Goal: Task Accomplishment & Management: Manage account settings

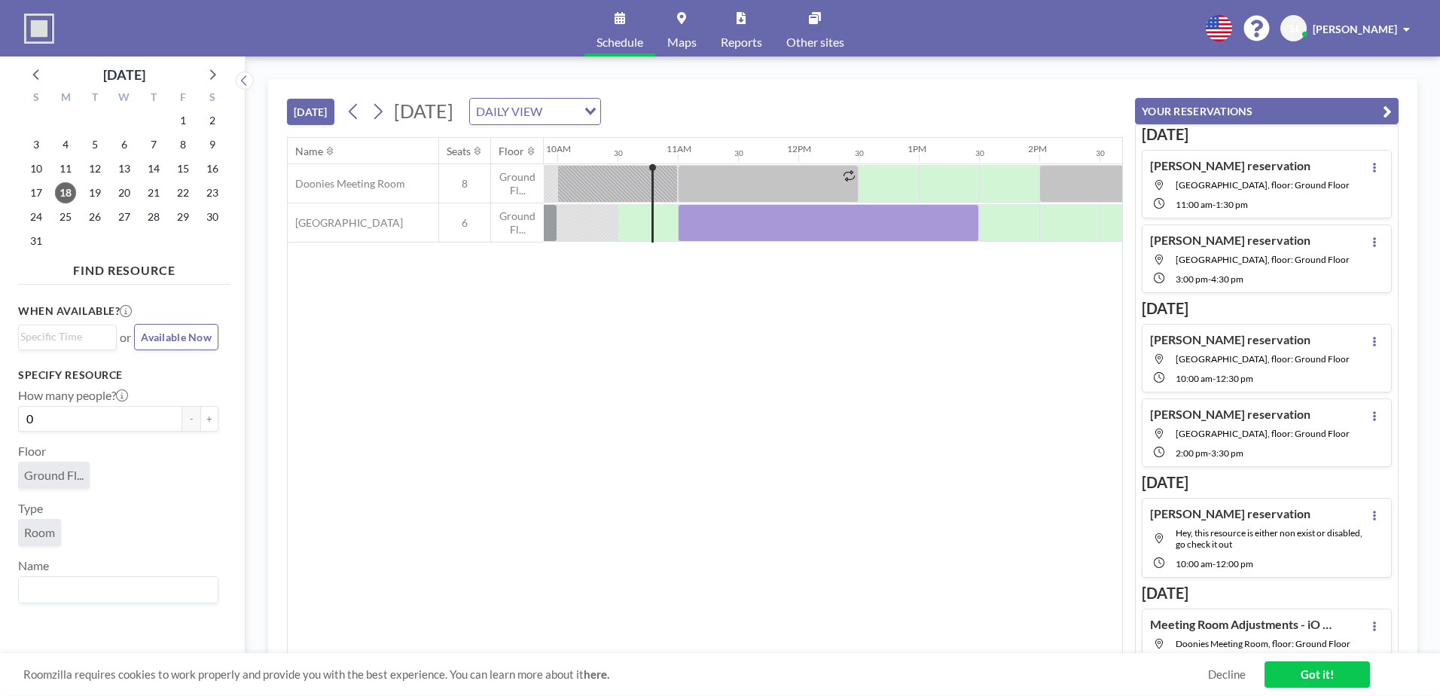
scroll to position [0, 1205]
click at [154, 194] on span "21" at bounding box center [153, 192] width 21 height 21
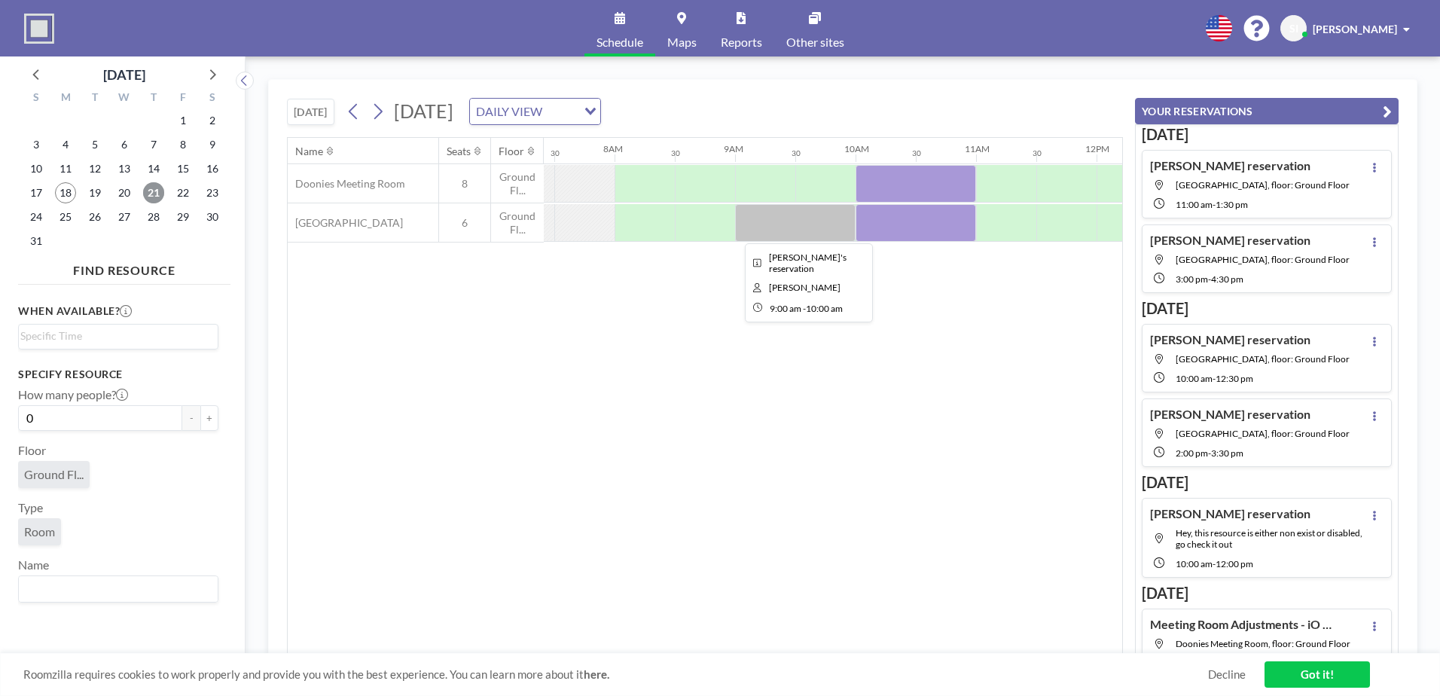
scroll to position [0, 904]
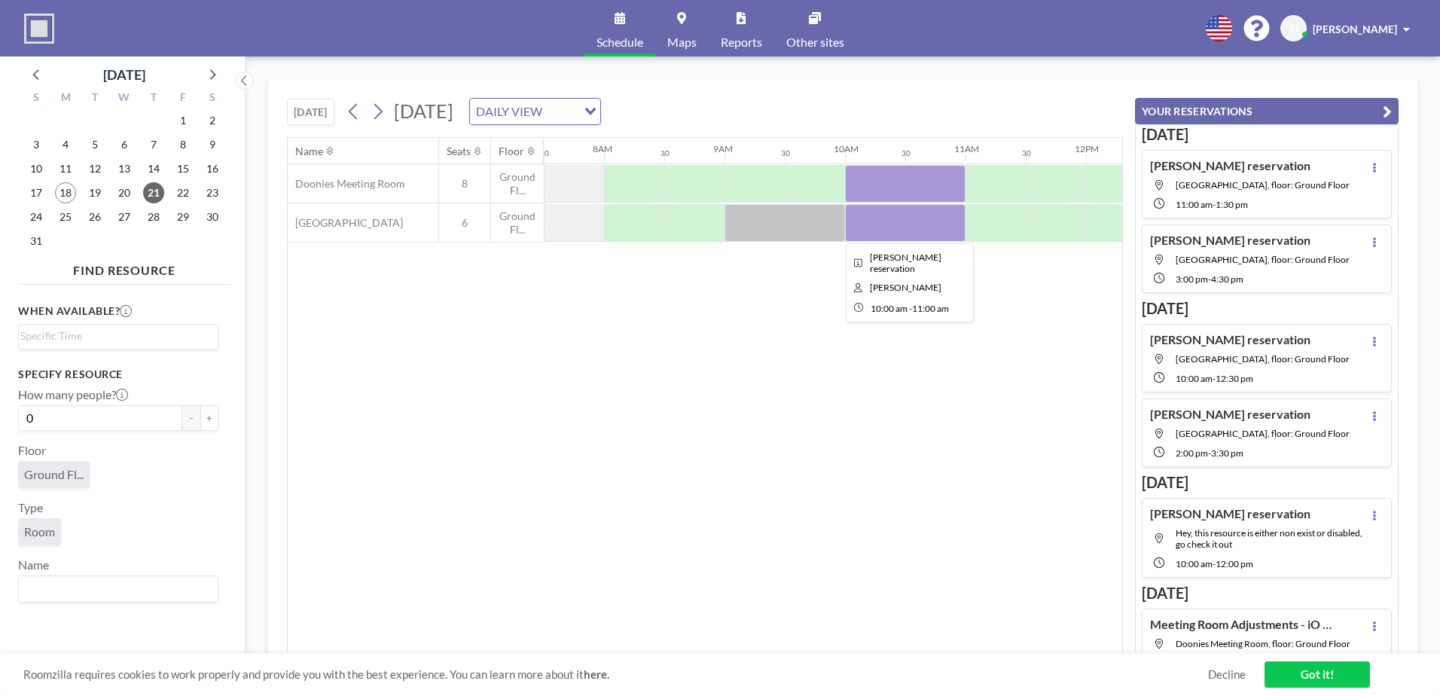
click at [924, 223] on div at bounding box center [905, 223] width 121 height 38
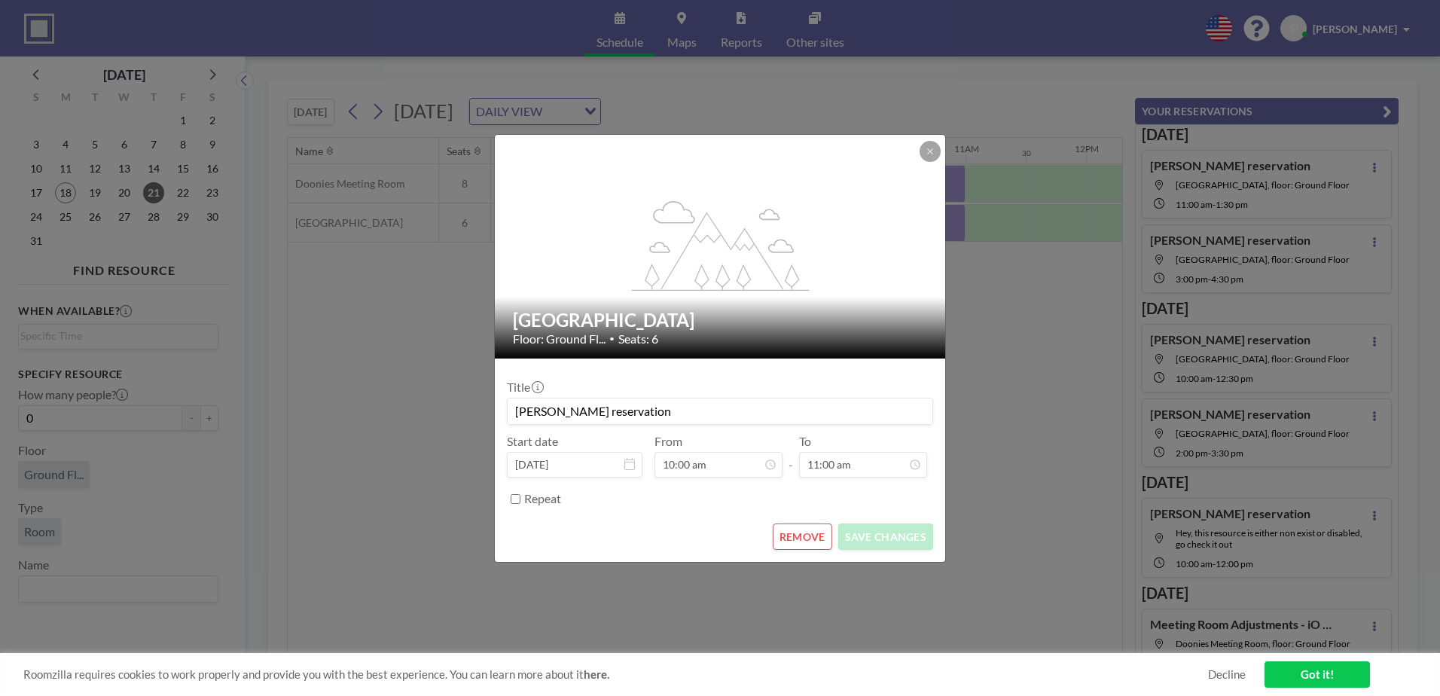
scroll to position [161, 0]
click at [808, 530] on button "REMOVE" at bounding box center [803, 537] width 60 height 26
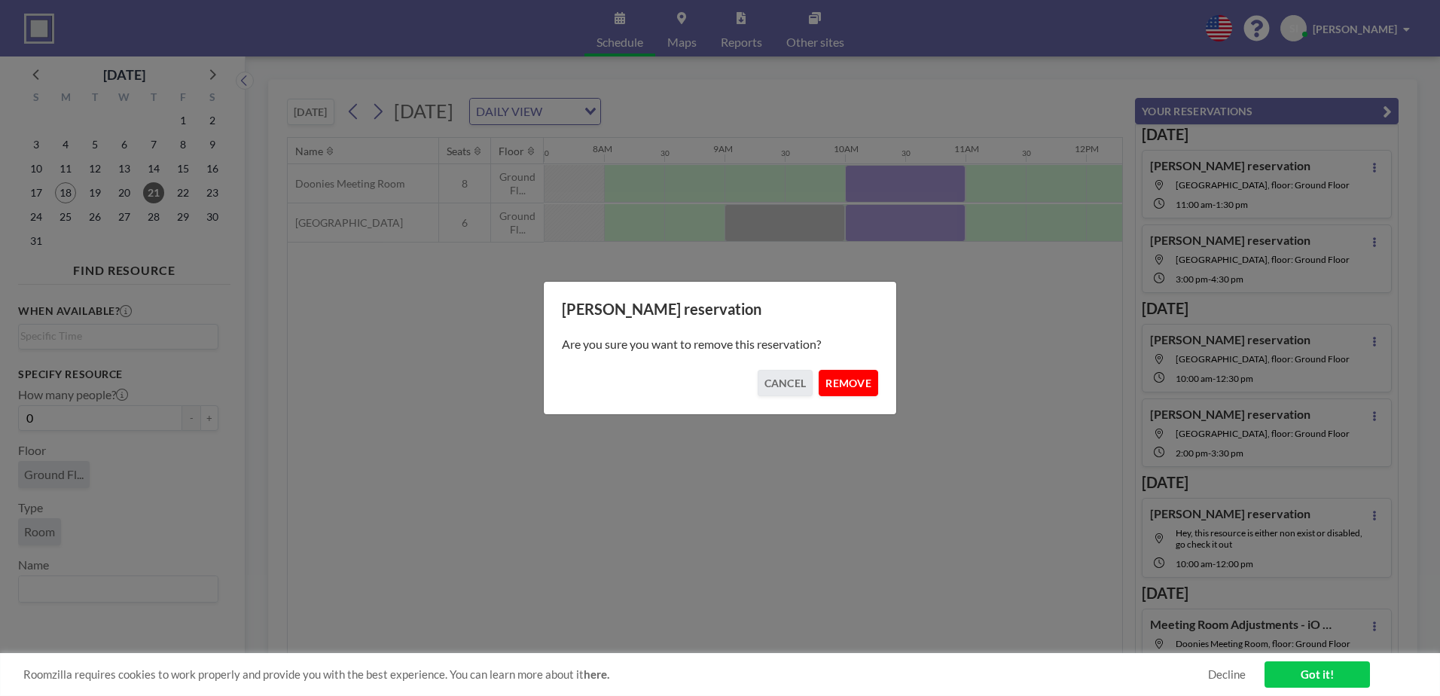
click at [856, 387] on button "REMOVE" at bounding box center [849, 383] width 60 height 26
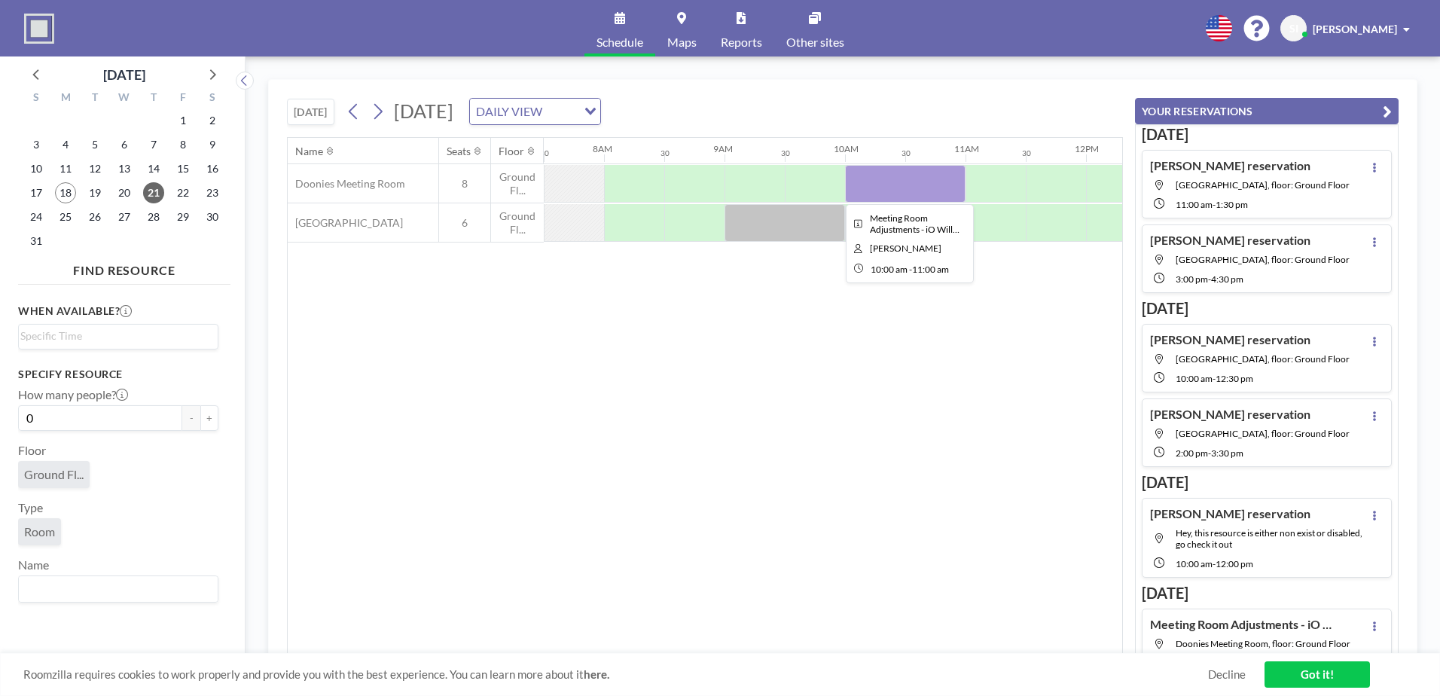
click at [905, 183] on div at bounding box center [905, 184] width 121 height 38
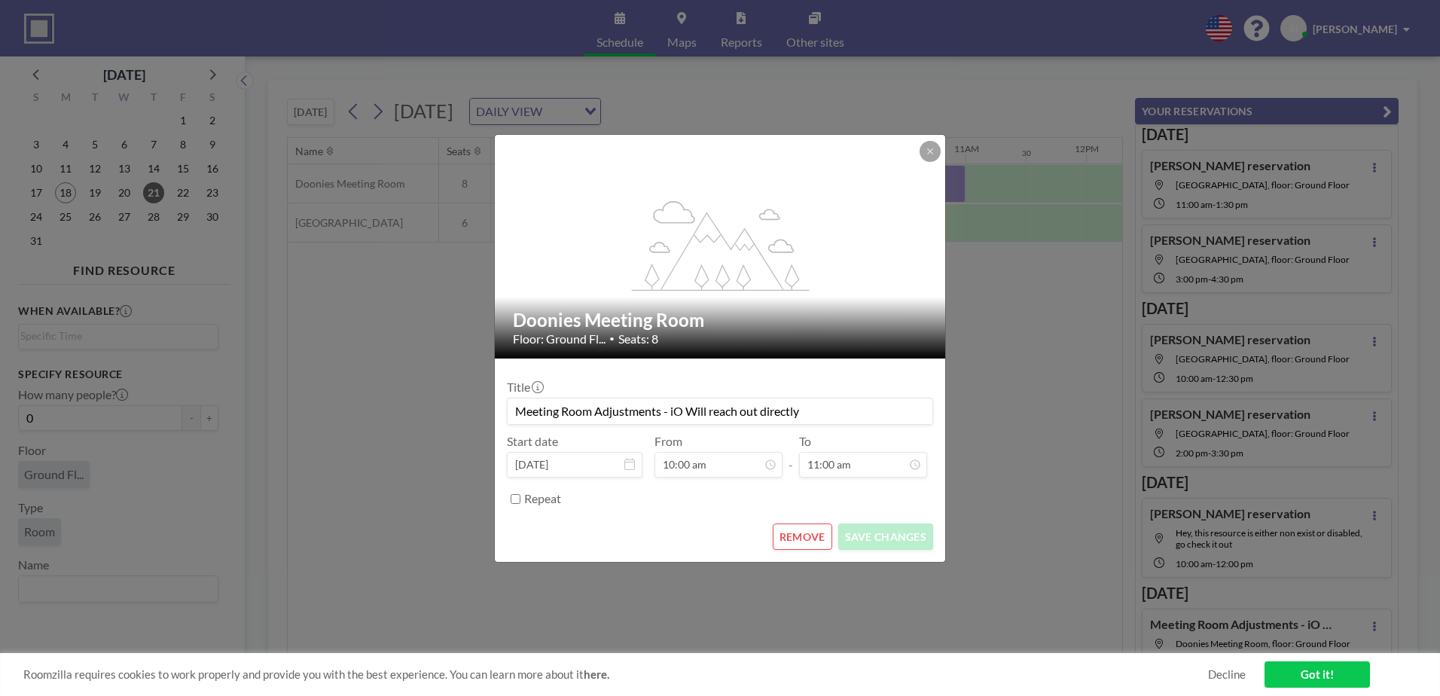
click at [813, 539] on button "REMOVE" at bounding box center [803, 537] width 60 height 26
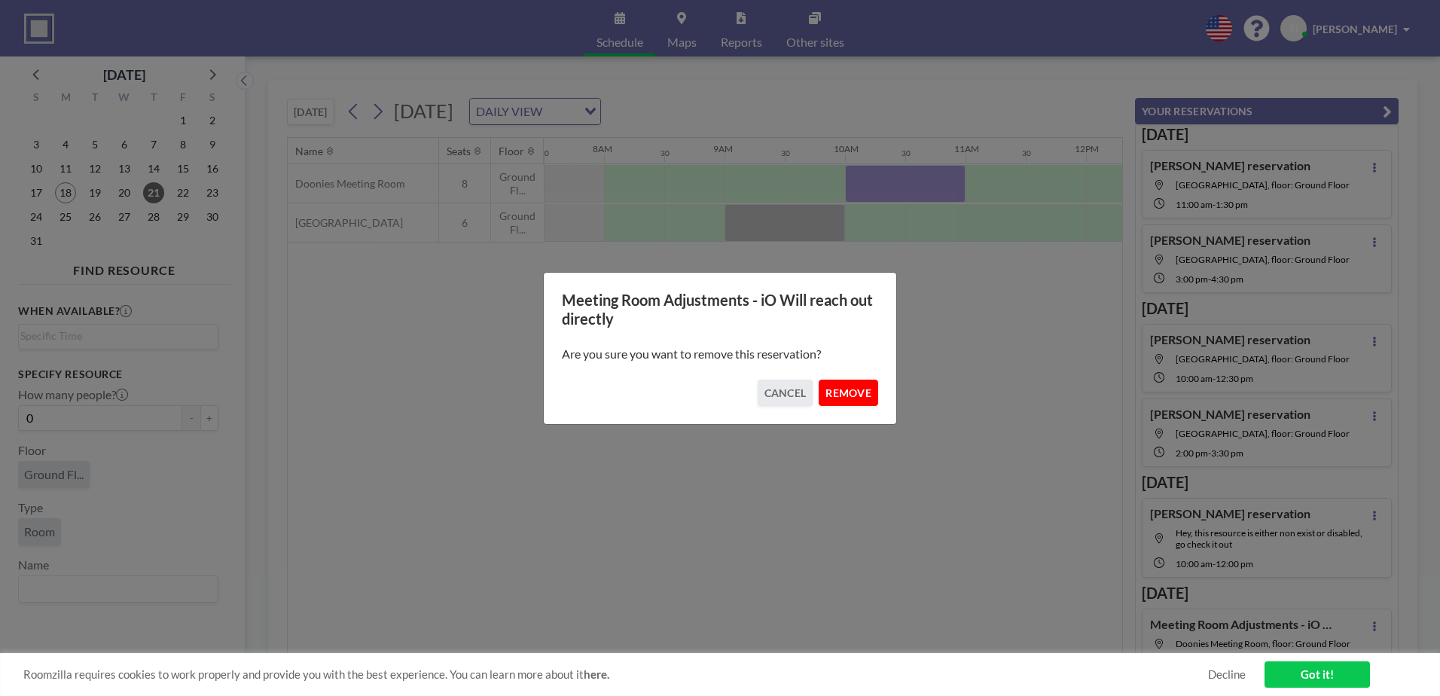
click at [847, 386] on button "REMOVE" at bounding box center [849, 393] width 60 height 26
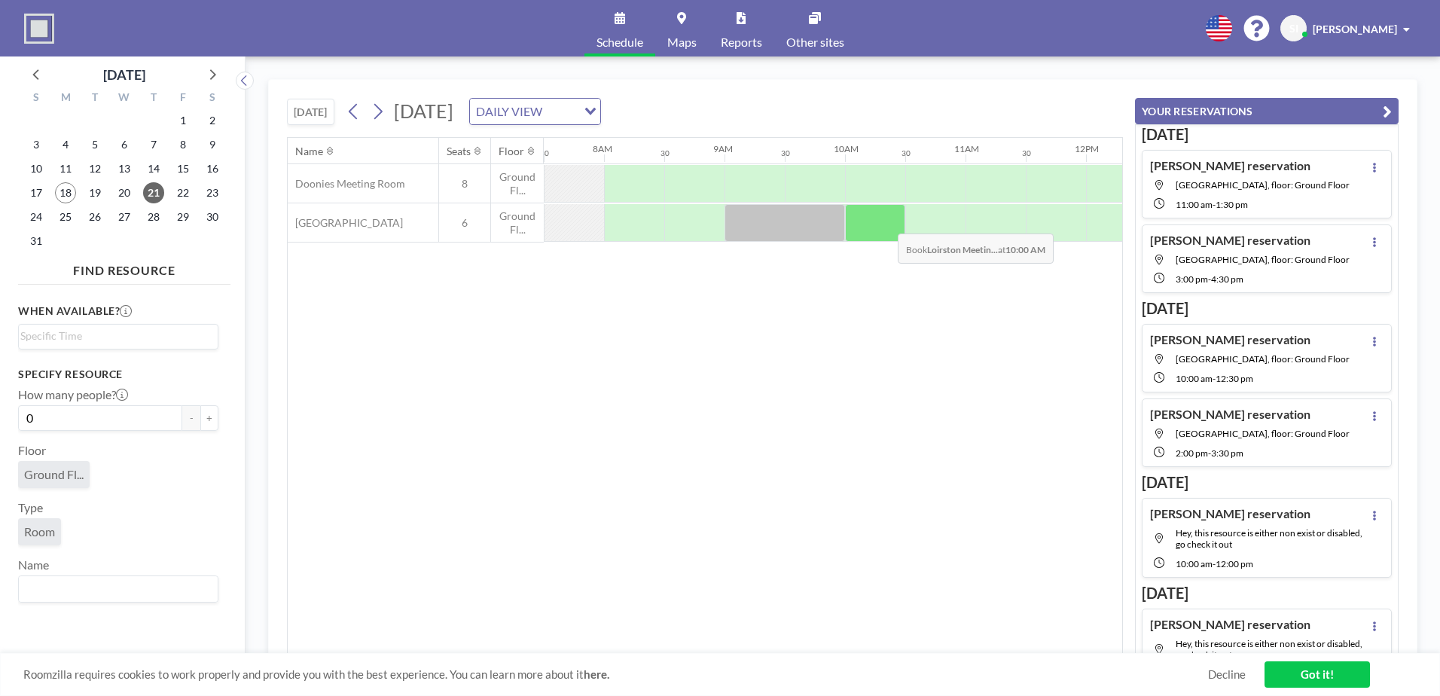
click at [886, 222] on div at bounding box center [875, 223] width 60 height 38
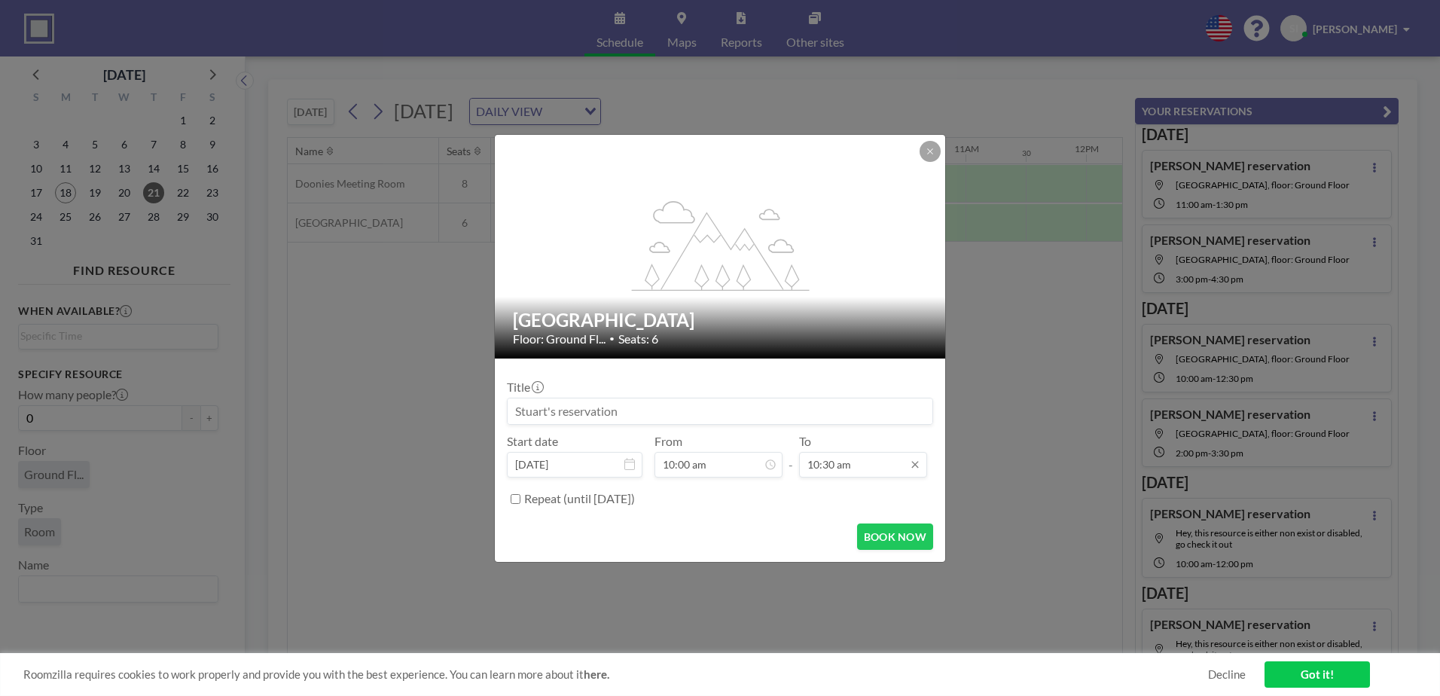
click at [848, 466] on input "10:30 am" at bounding box center [863, 465] width 128 height 26
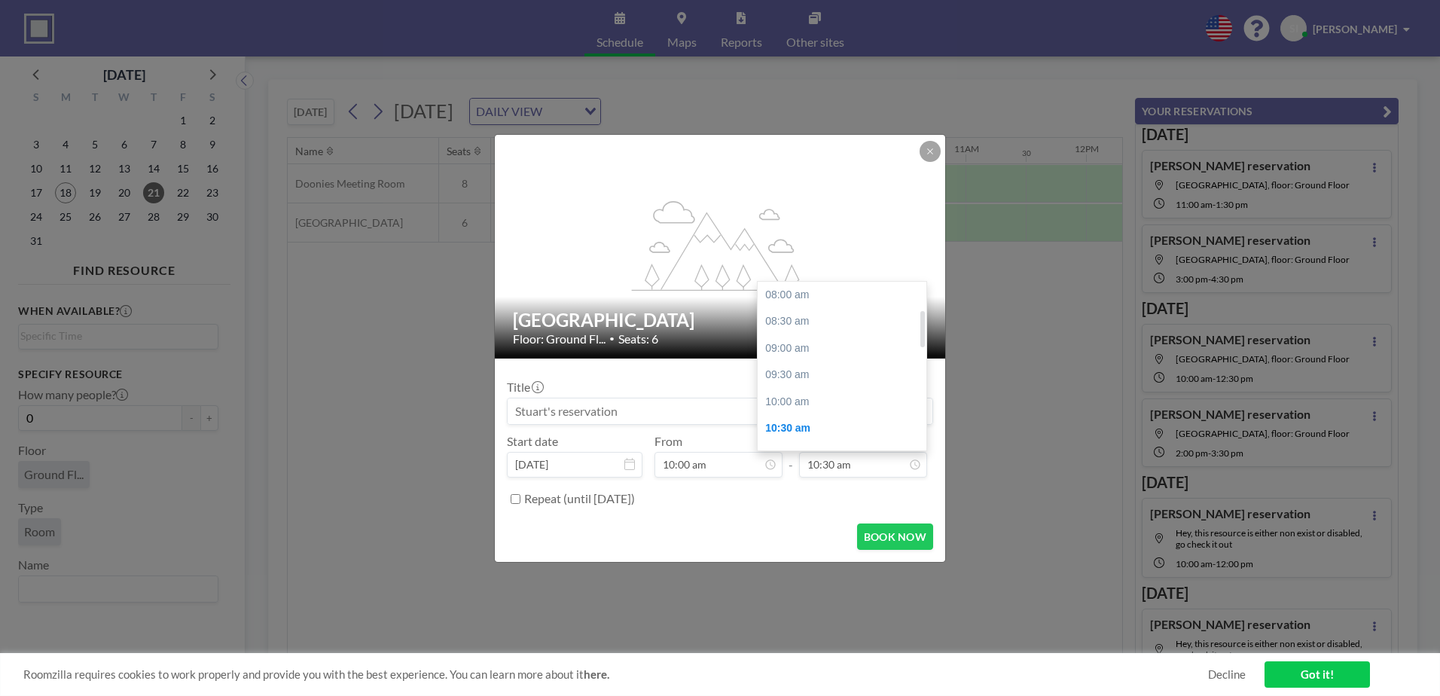
scroll to position [134, 0]
click at [813, 326] on div "11:00 am" at bounding box center [846, 321] width 176 height 27
type input "11:00 am"
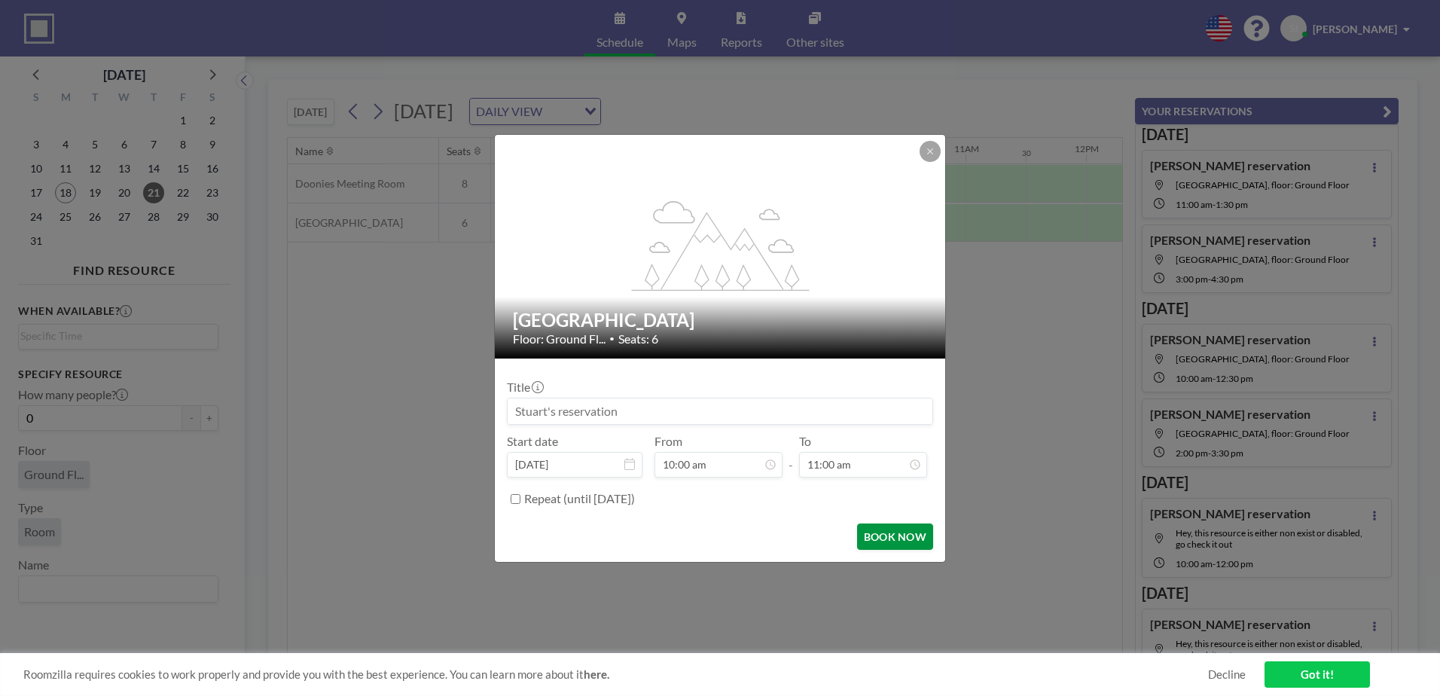
click at [880, 539] on button "BOOK NOW" at bounding box center [895, 537] width 76 height 26
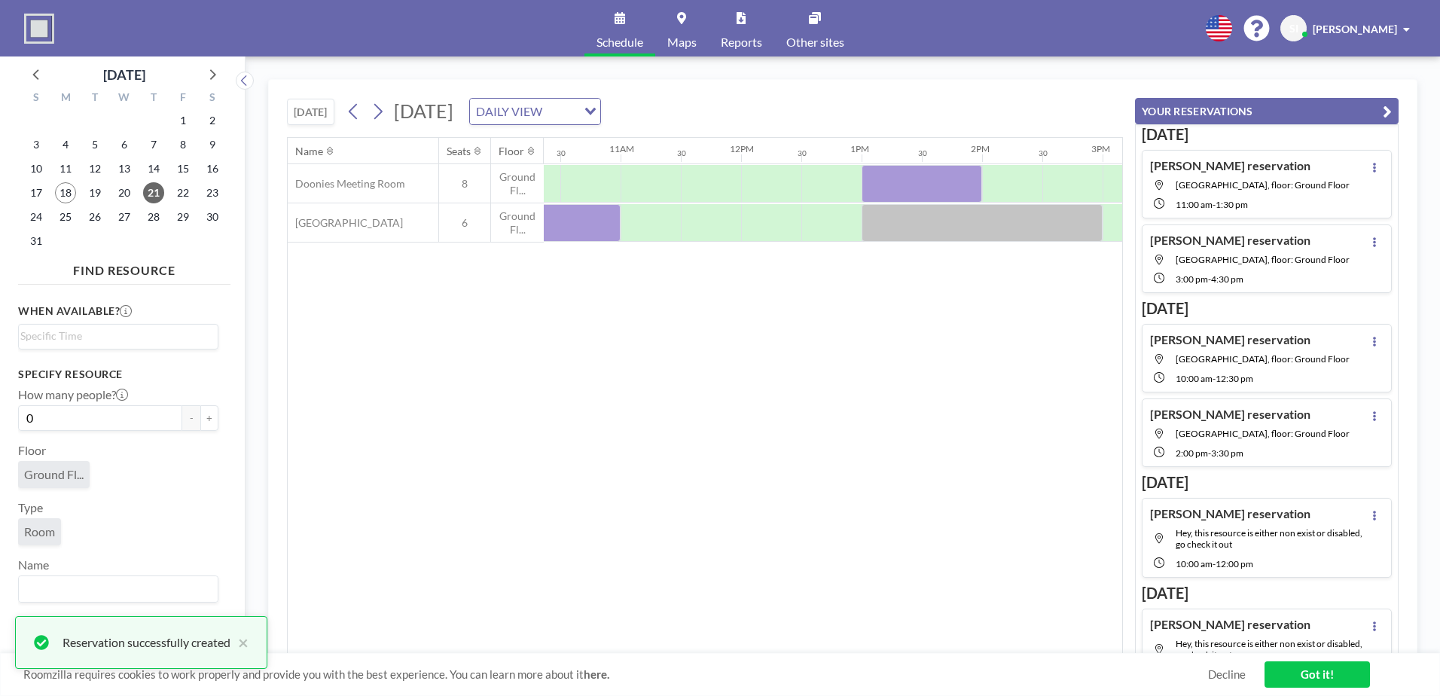
scroll to position [0, 1321]
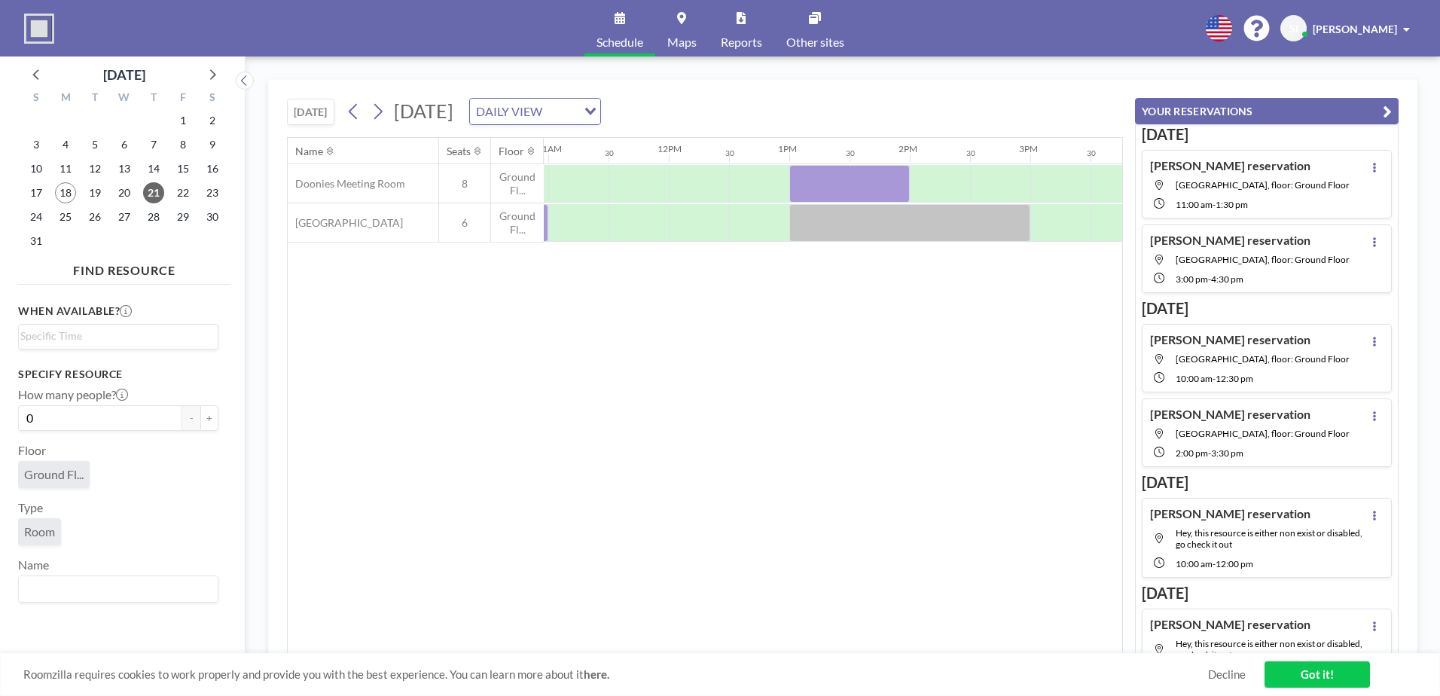
click at [111, 189] on div "20" at bounding box center [124, 193] width 29 height 24
click at [117, 188] on span "20" at bounding box center [124, 192] width 21 height 21
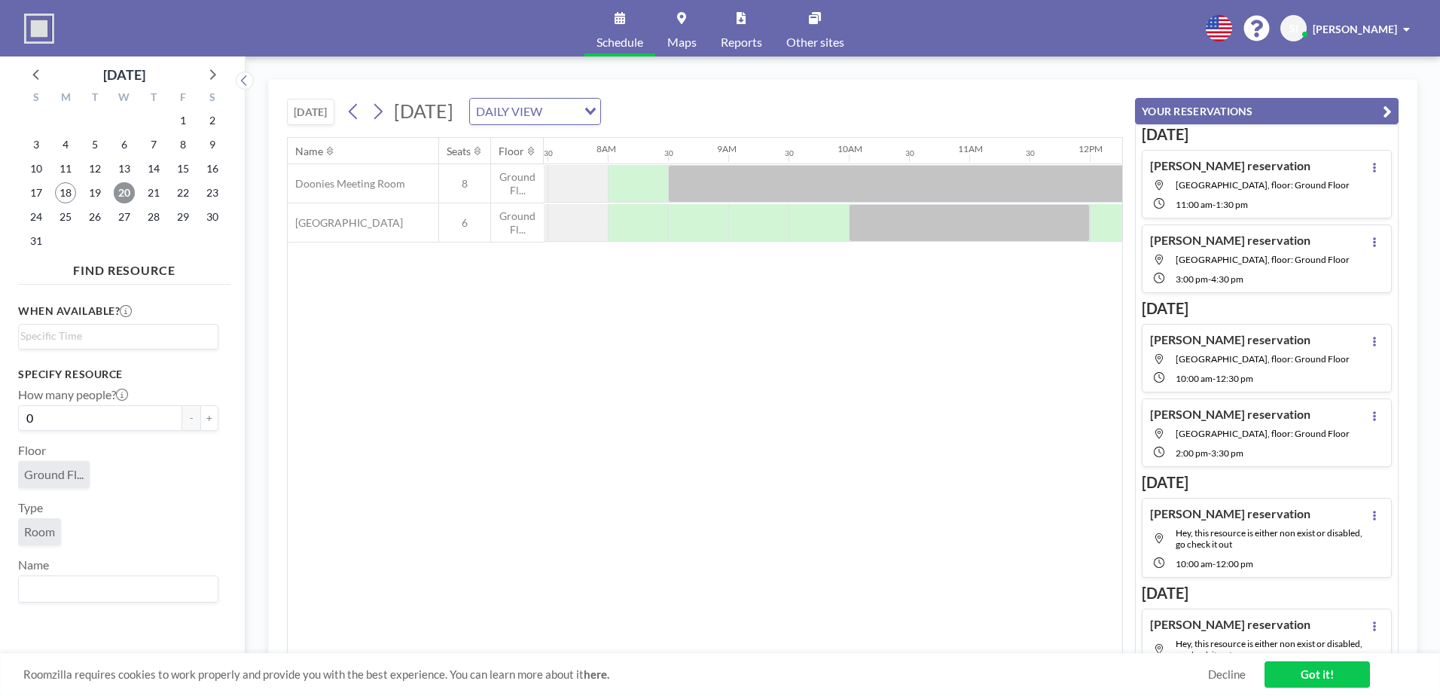
scroll to position [0, 904]
drag, startPoint x: 710, startPoint y: 653, endPoint x: 861, endPoint y: 650, distance: 151.5
click at [861, 650] on div "TODAY Wednesday, August 20, 2025 DAILY VIEW Loading... Name Seats Floor 12AM 30…" at bounding box center [843, 376] width 1150 height 594
drag, startPoint x: 861, startPoint y: 650, endPoint x: 775, endPoint y: 515, distance: 160.5
click at [775, 515] on div "Name Seats Floor 12AM 30 1AM 30 2AM 30 3AM 30 4AM 30 5AM 30 6AM 30 7AM 30 8AM 3…" at bounding box center [705, 396] width 835 height 516
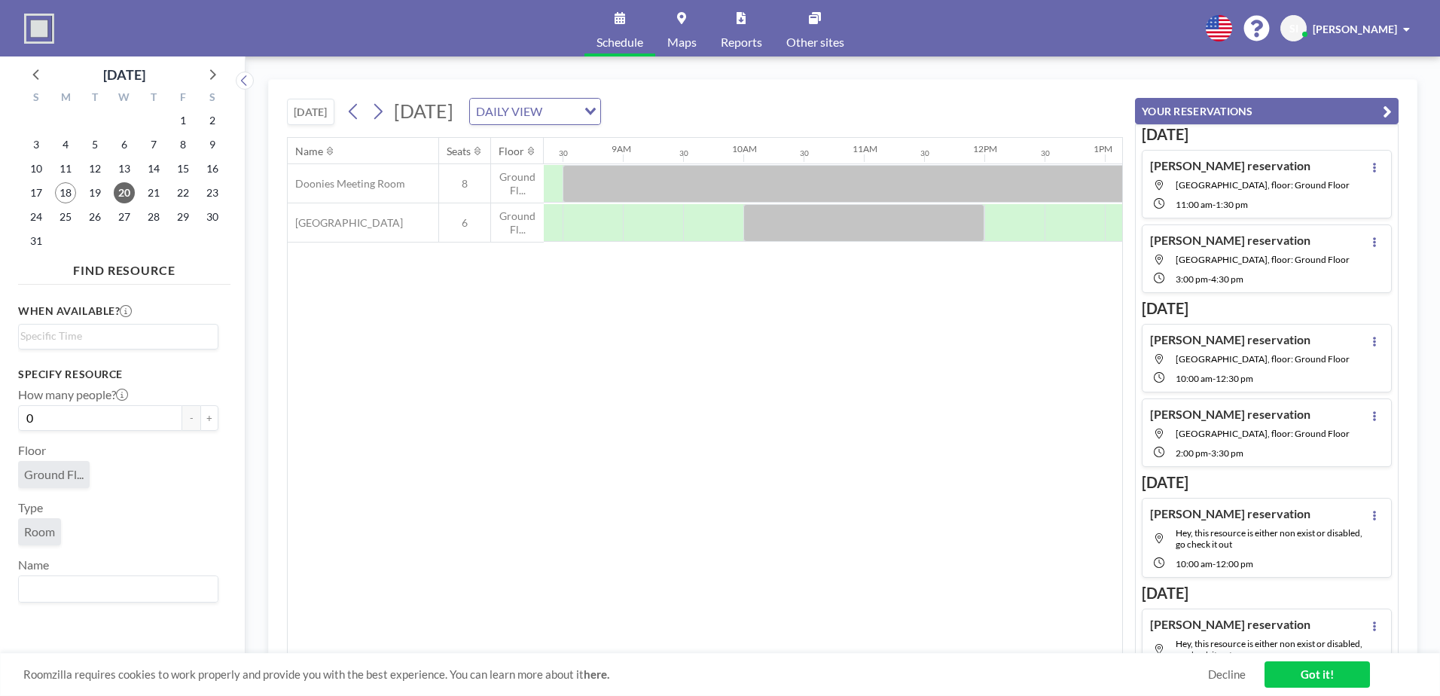
scroll to position [0, 1000]
click at [361, 114] on icon at bounding box center [354, 111] width 14 height 23
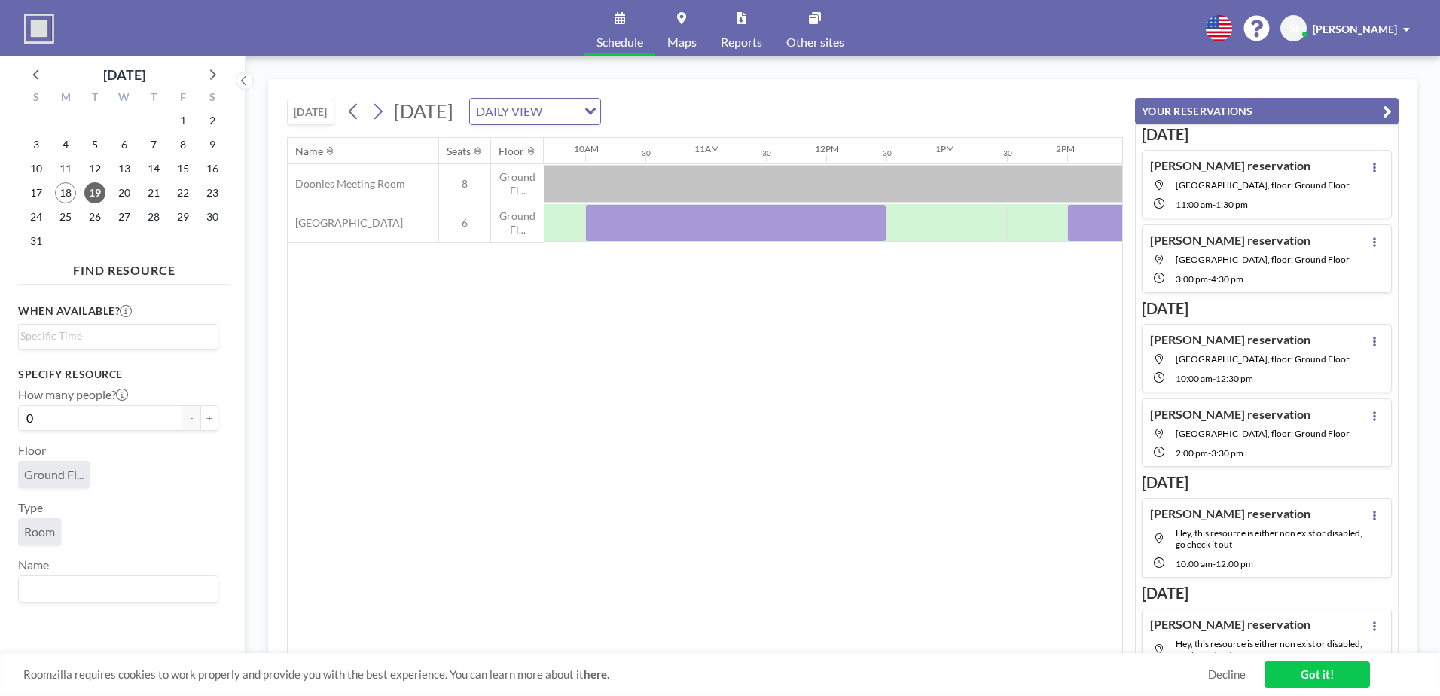
scroll to position [0, 1167]
click at [378, 104] on icon at bounding box center [378, 112] width 8 height 16
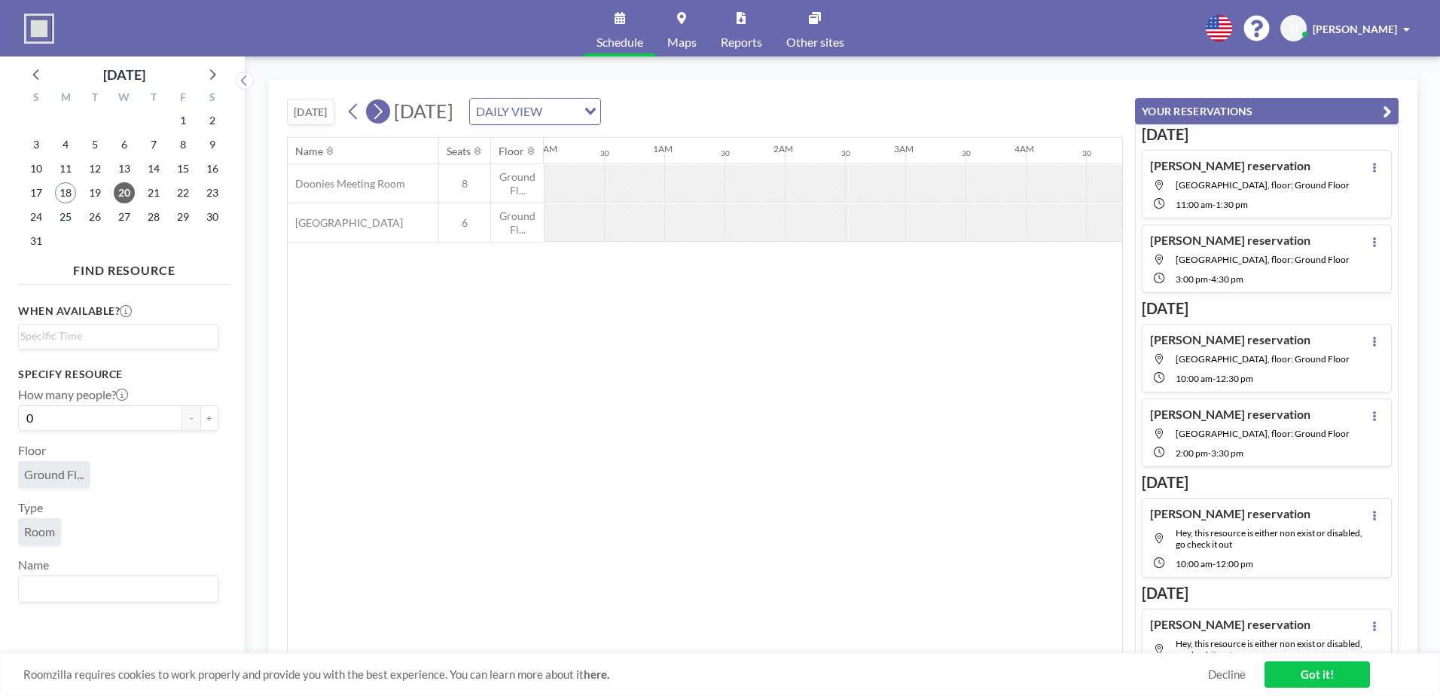
click at [378, 107] on icon at bounding box center [378, 111] width 14 height 23
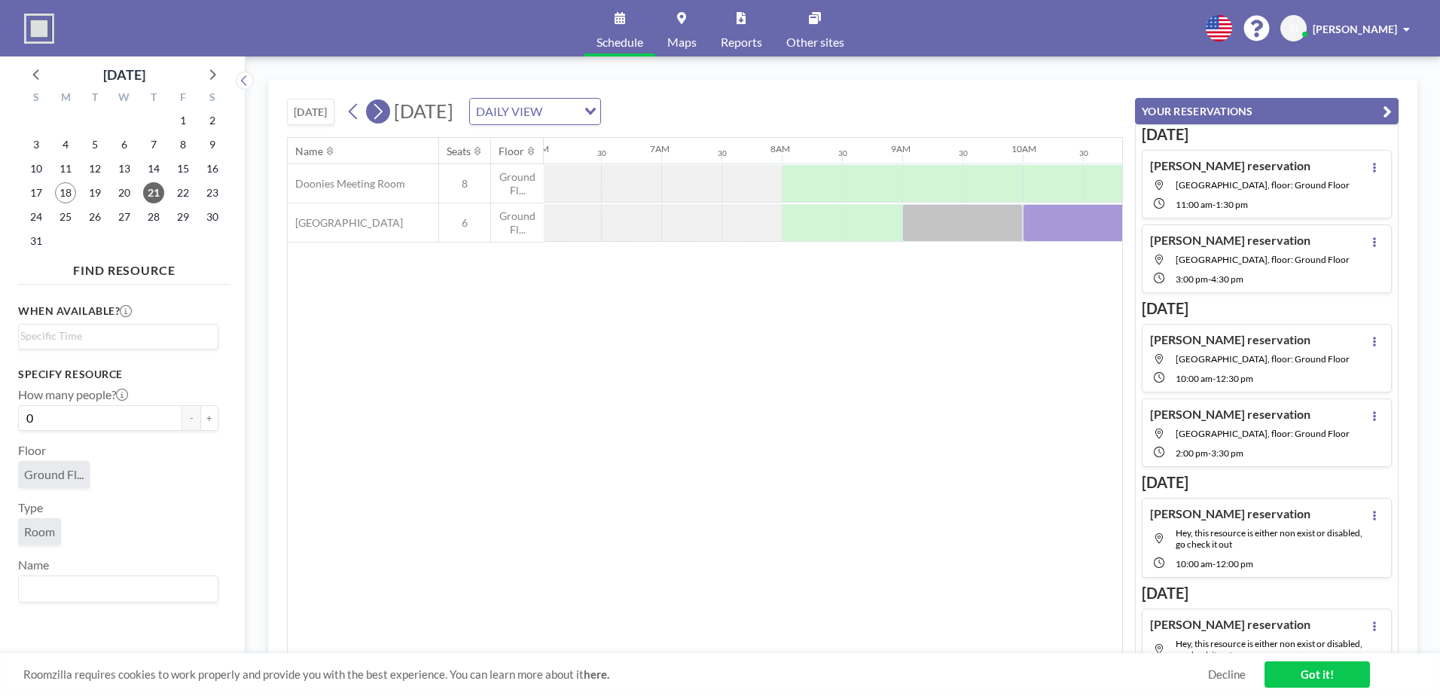
scroll to position [0, 904]
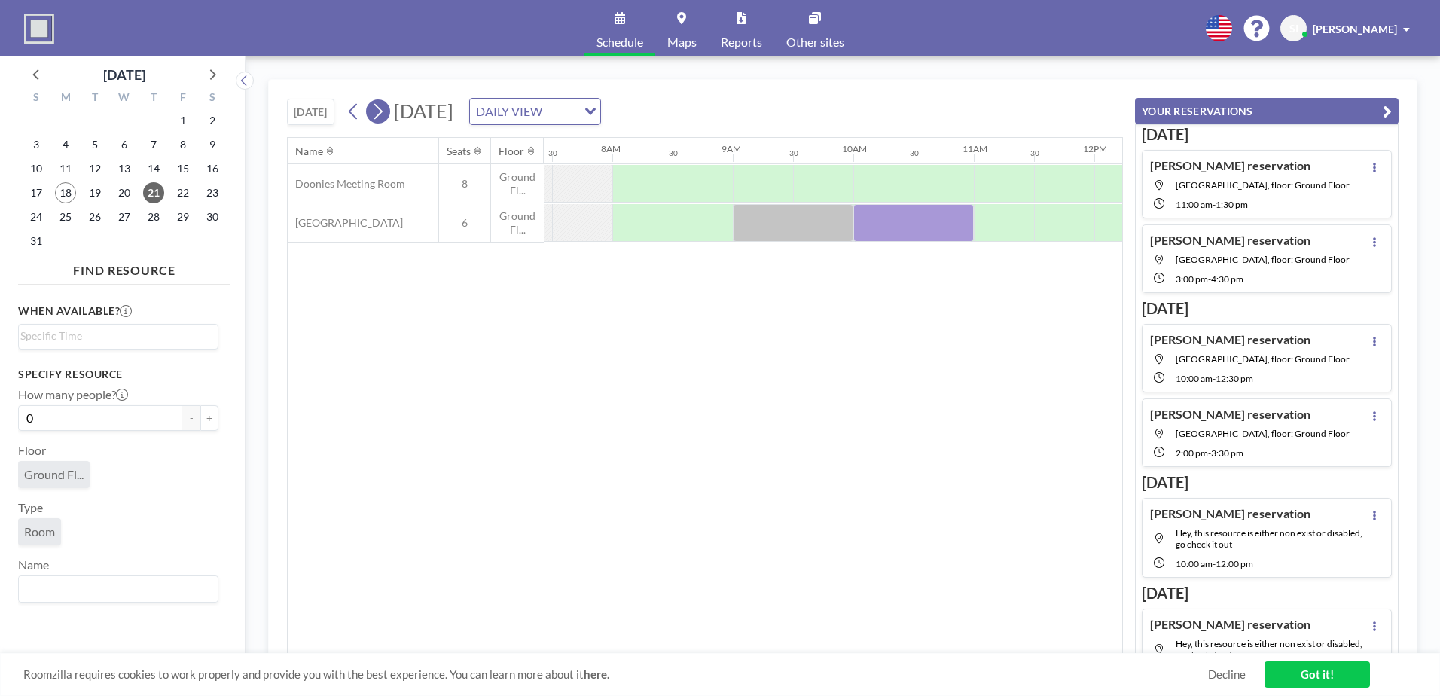
click at [378, 107] on icon at bounding box center [378, 111] width 14 height 23
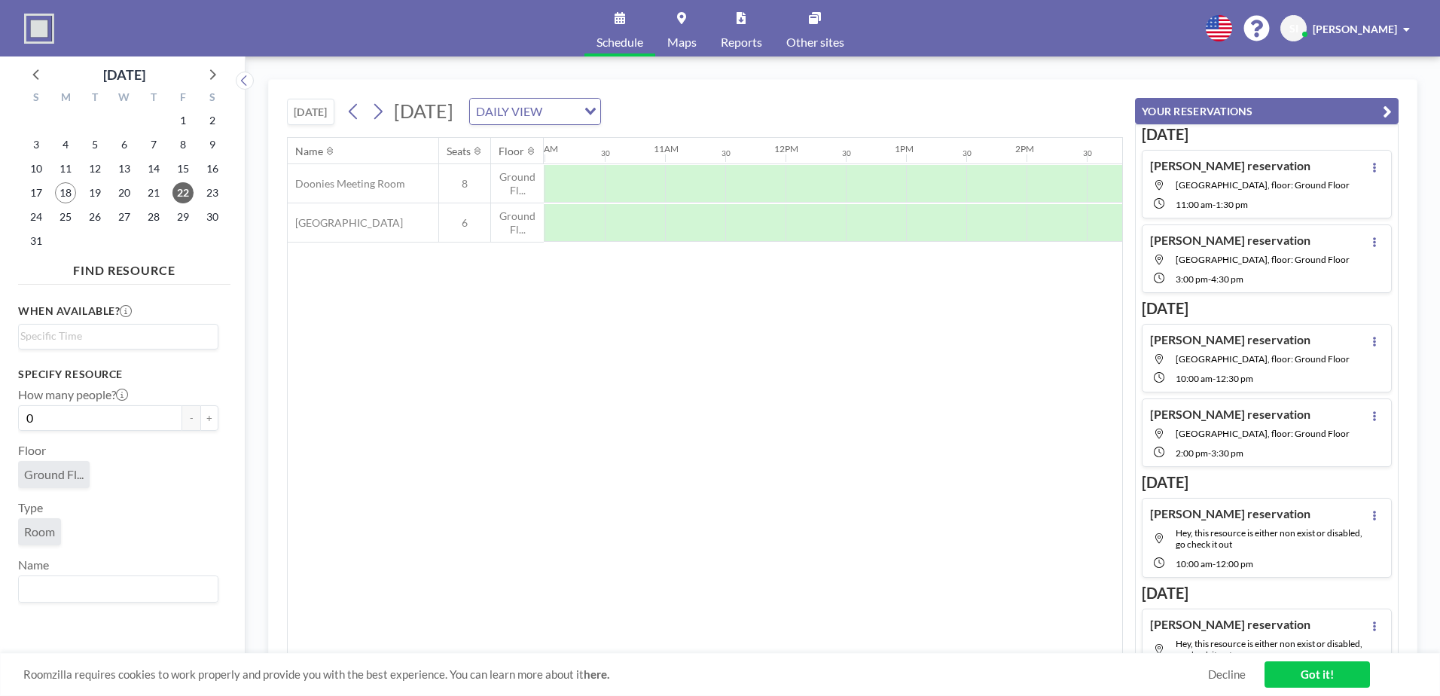
scroll to position [0, 1299]
click at [377, 118] on icon at bounding box center [378, 112] width 8 height 16
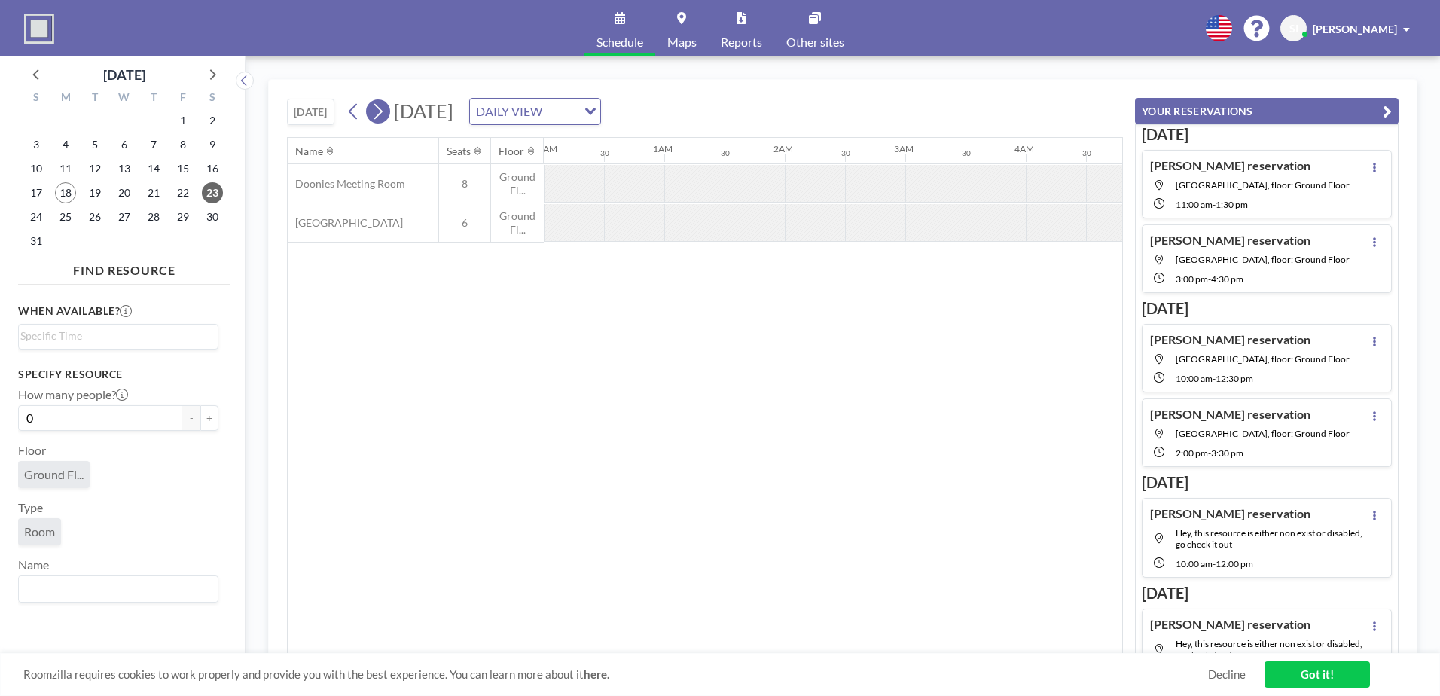
click at [382, 107] on icon at bounding box center [378, 111] width 14 height 23
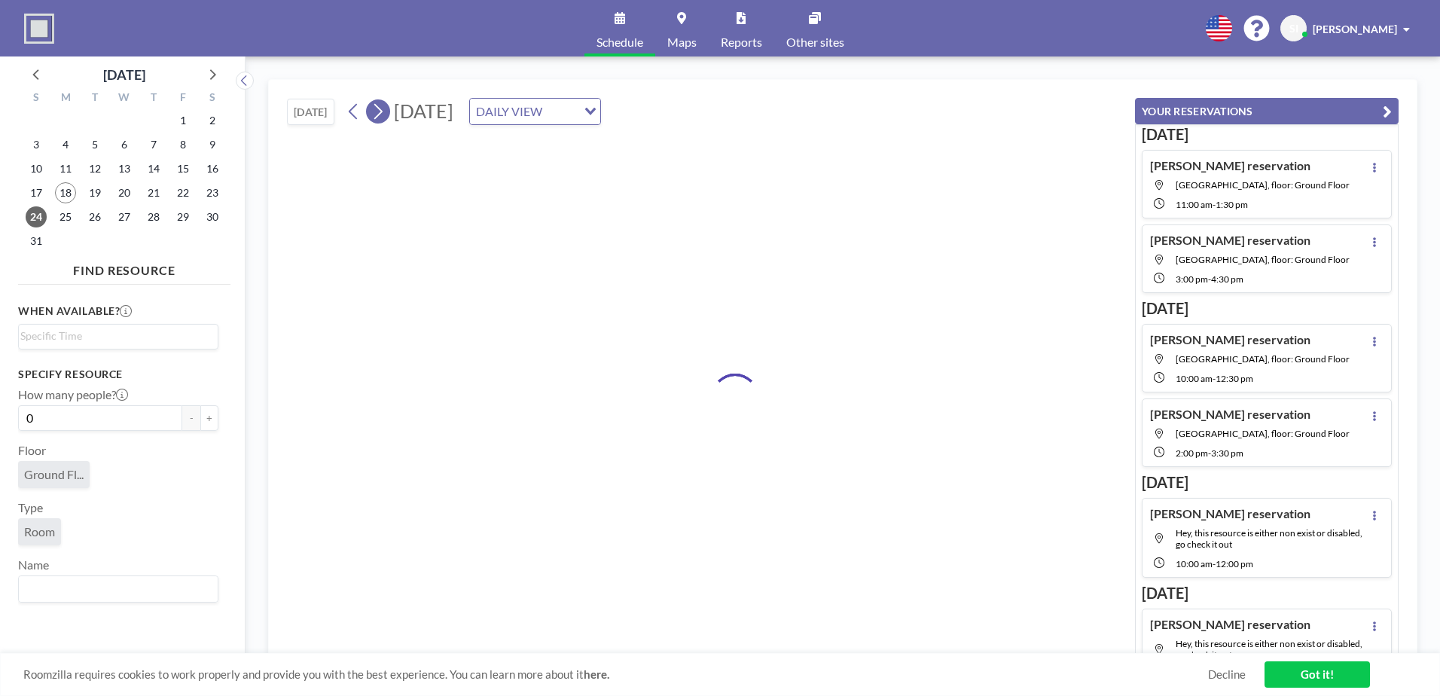
click at [382, 107] on icon at bounding box center [378, 111] width 14 height 23
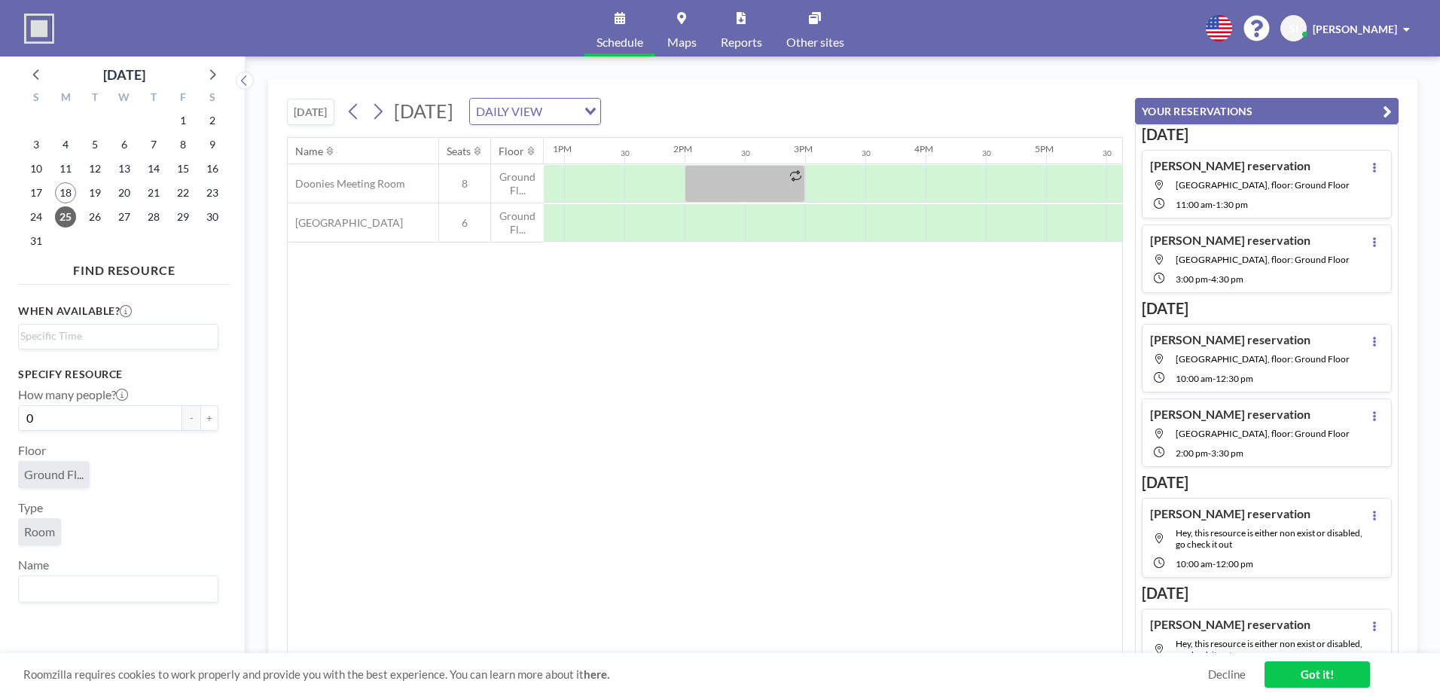
scroll to position [0, 1553]
click at [134, 195] on span "20" at bounding box center [124, 192] width 21 height 21
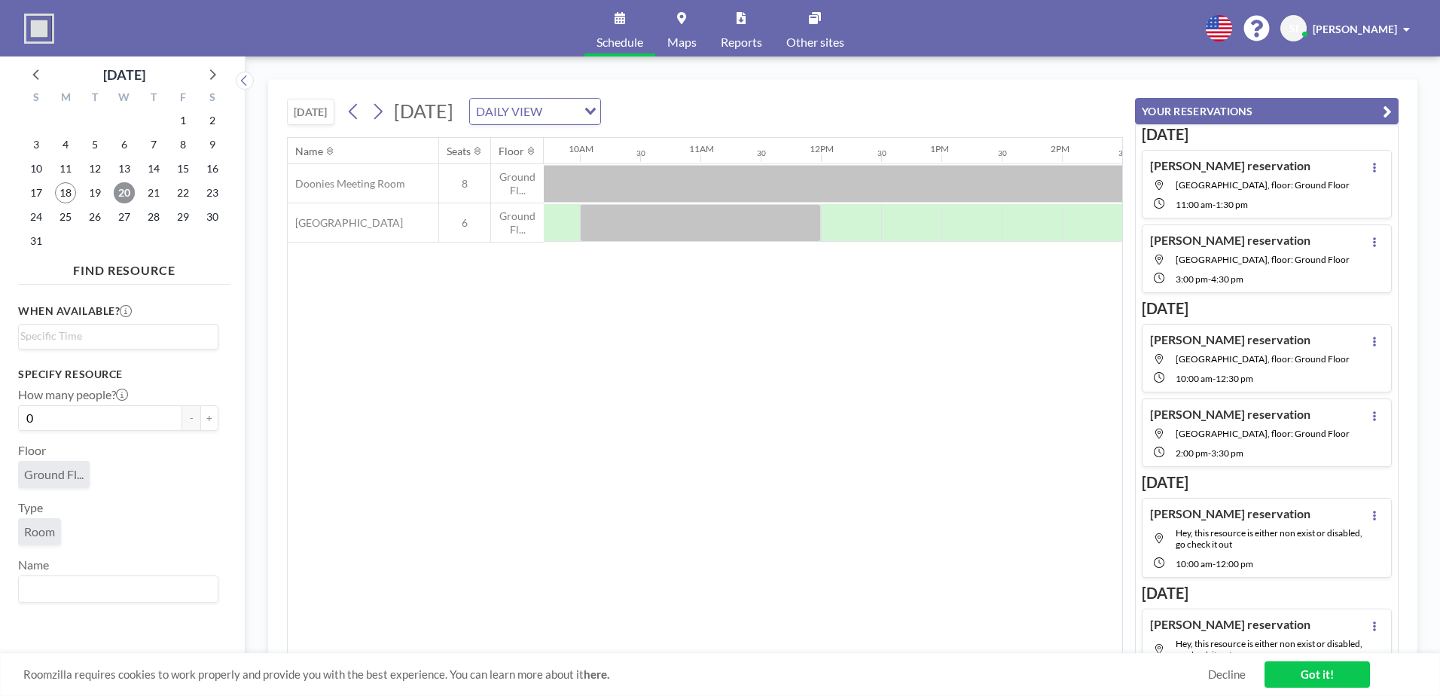
scroll to position [0, 1172]
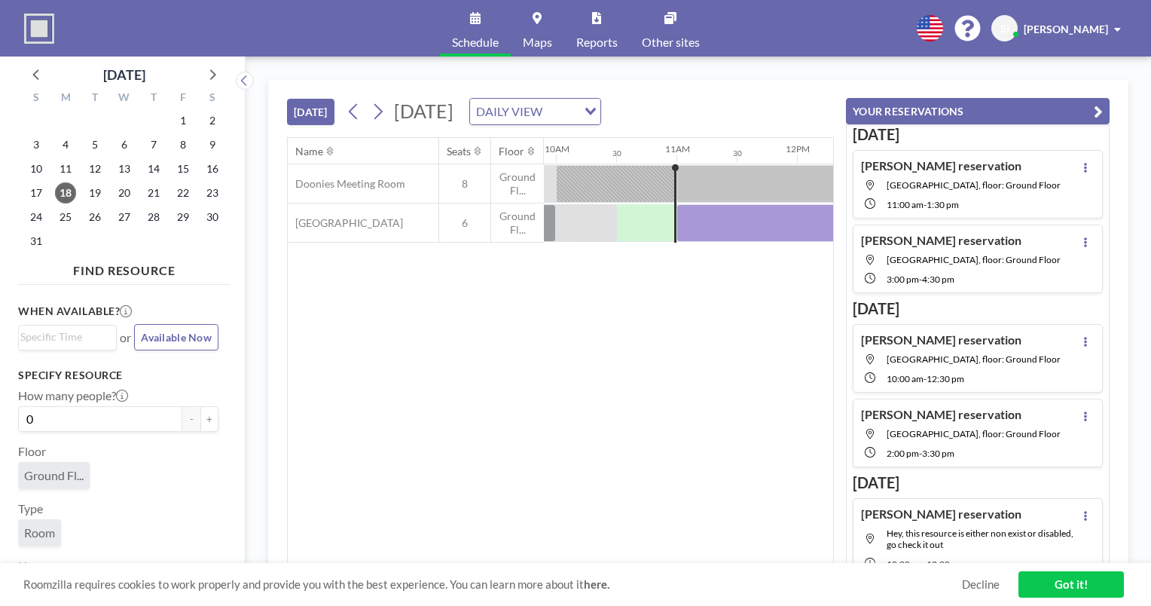
scroll to position [0, 1205]
